Goal: Check status: Check status

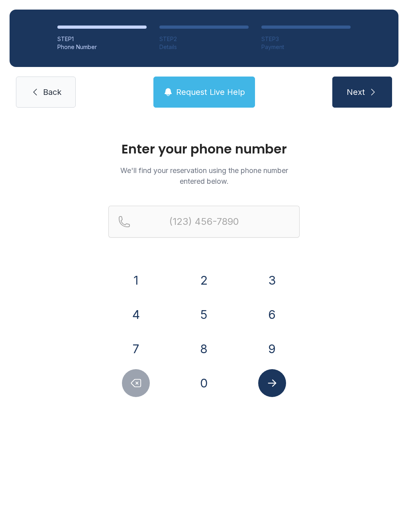
click at [272, 277] on button "3" at bounding box center [272, 280] width 28 height 28
click at [204, 379] on button "0" at bounding box center [204, 383] width 28 height 28
click at [280, 274] on button "3" at bounding box center [272, 280] width 28 height 28
click at [203, 347] on button "8" at bounding box center [204, 349] width 28 height 28
click at [197, 384] on button "0" at bounding box center [204, 383] width 28 height 28
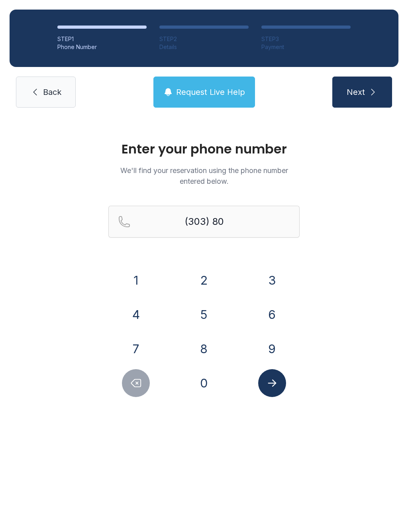
click at [276, 286] on button "3" at bounding box center [272, 280] width 28 height 28
click at [134, 320] on button "4" at bounding box center [136, 315] width 28 height 28
click at [139, 348] on button "7" at bounding box center [136, 349] width 28 height 28
click at [130, 276] on button "1" at bounding box center [136, 280] width 28 height 28
click at [199, 341] on button "8" at bounding box center [204, 349] width 28 height 28
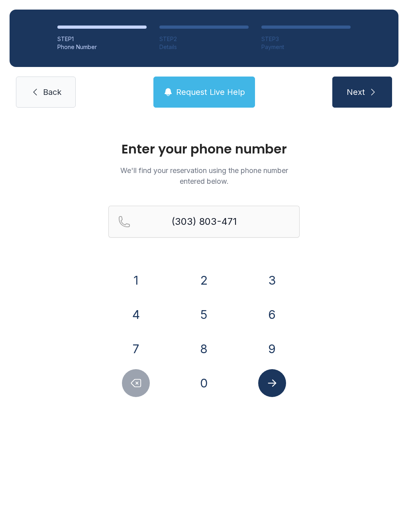
type input "[PHONE_NUMBER]"
click at [263, 377] on button "Submit lookup form" at bounding box center [272, 383] width 28 height 28
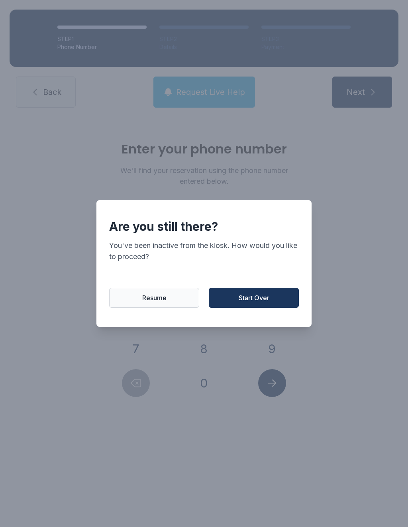
click at [231, 305] on button "Start Over" at bounding box center [254, 298] width 90 height 20
